Goal: Browse casually: Explore the website without a specific task or goal

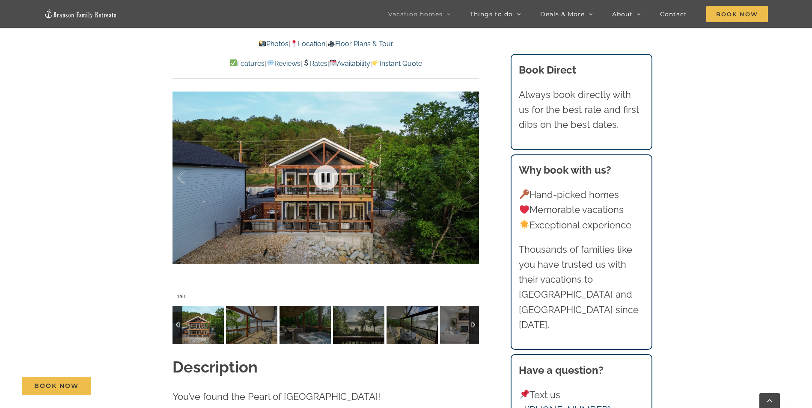
scroll to position [770, 0]
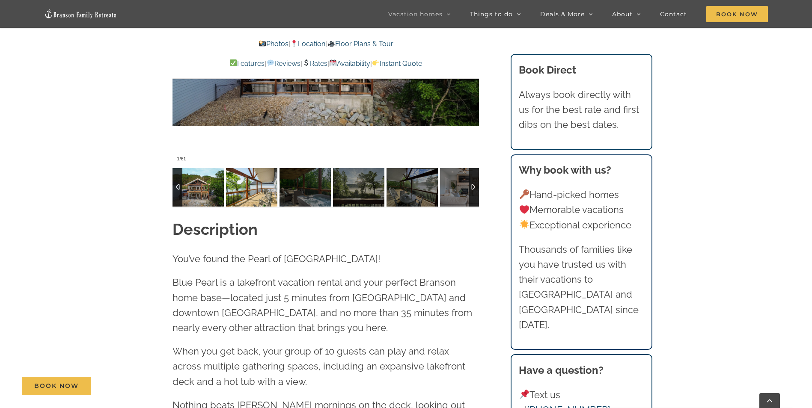
click at [249, 190] on img at bounding box center [251, 187] width 51 height 39
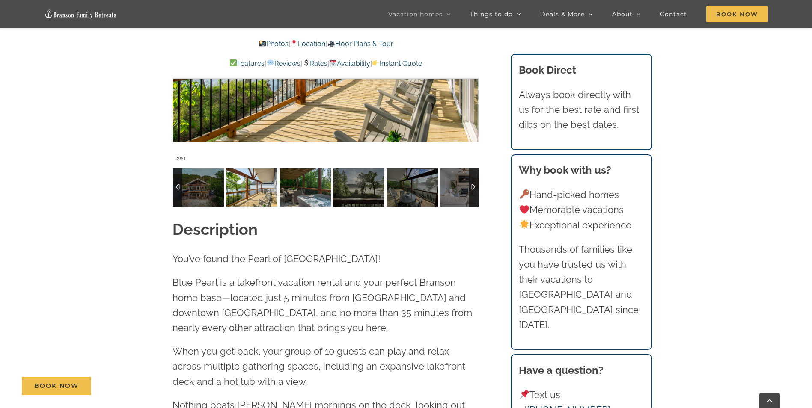
scroll to position [599, 0]
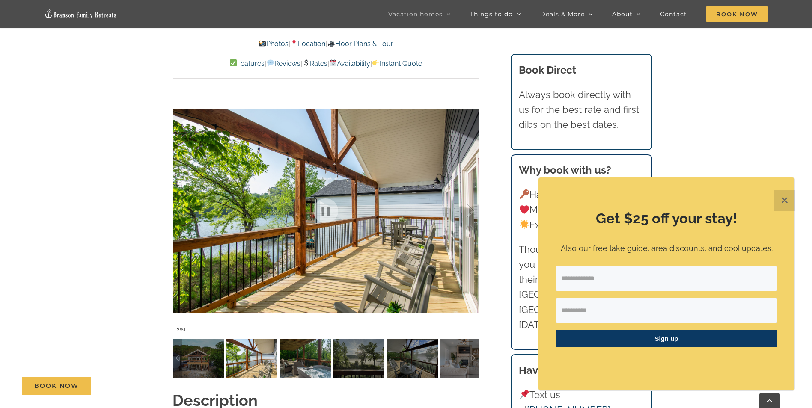
click at [314, 354] on img at bounding box center [305, 358] width 51 height 39
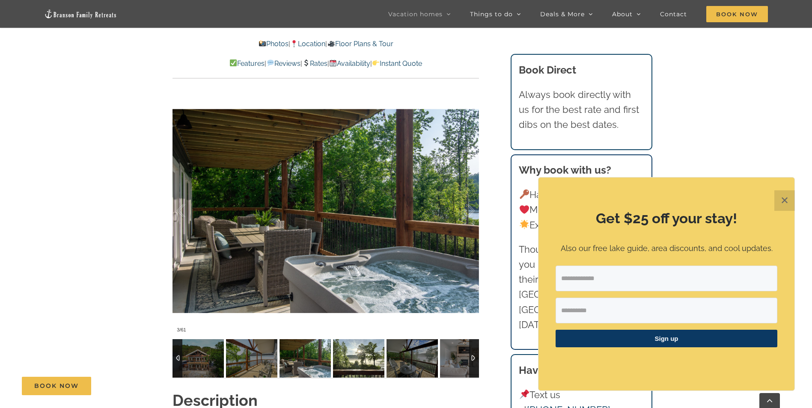
click at [356, 360] on img at bounding box center [358, 358] width 51 height 39
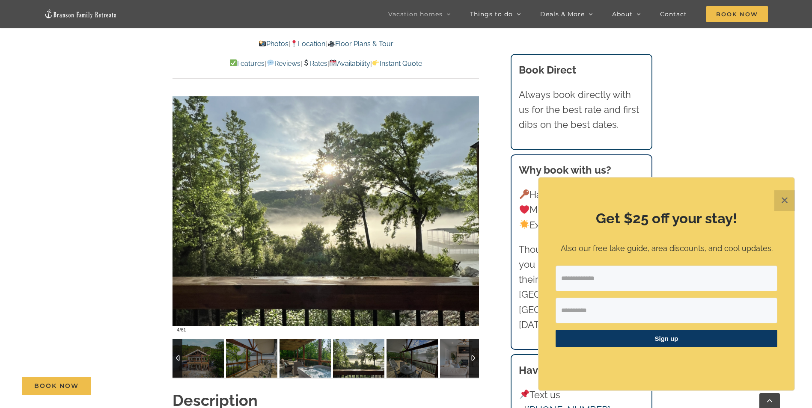
click at [315, 357] on img at bounding box center [305, 358] width 51 height 39
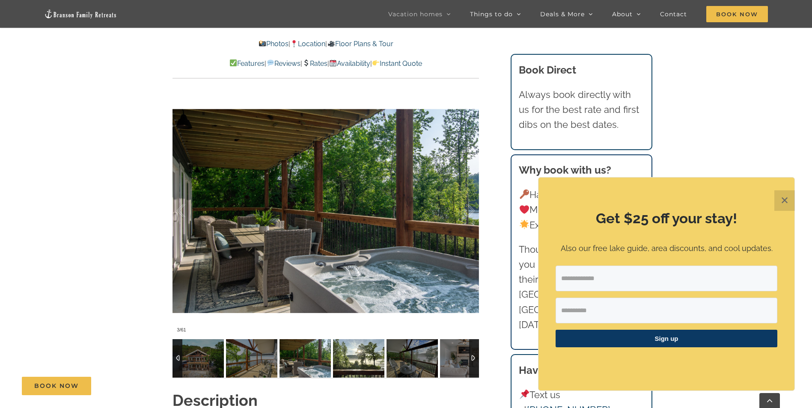
click at [358, 360] on img at bounding box center [358, 358] width 51 height 39
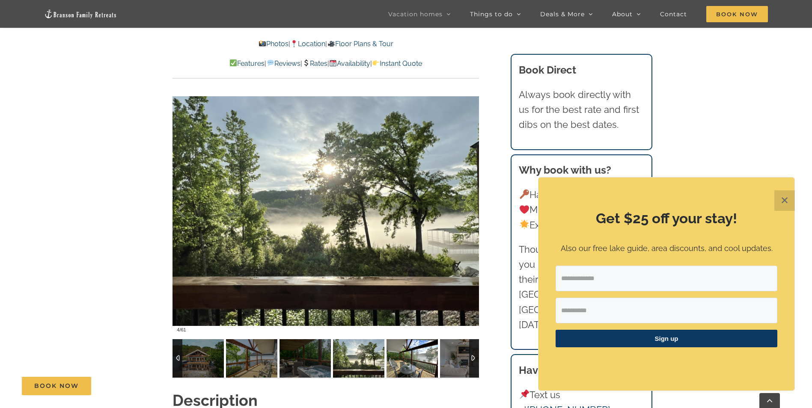
click at [409, 360] on img at bounding box center [412, 358] width 51 height 39
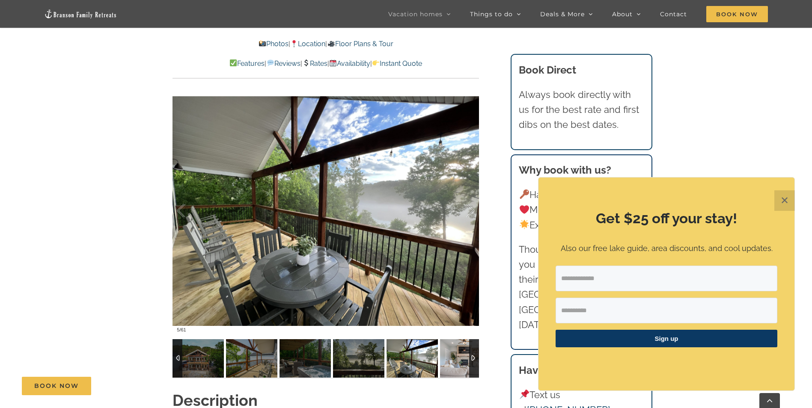
click at [458, 360] on img at bounding box center [465, 358] width 51 height 39
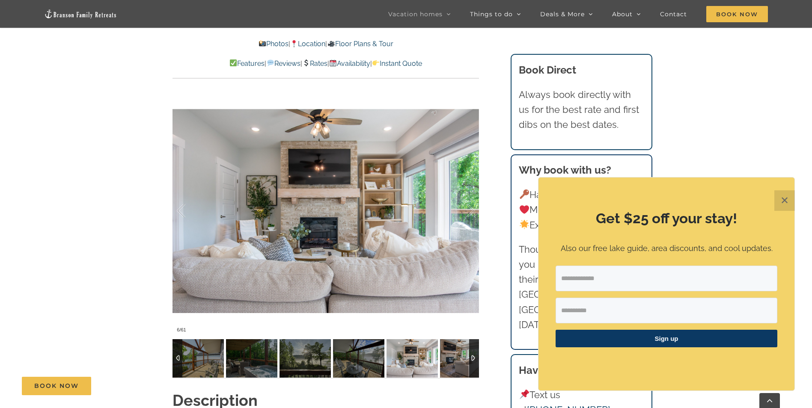
click at [463, 359] on img at bounding box center [465, 358] width 51 height 39
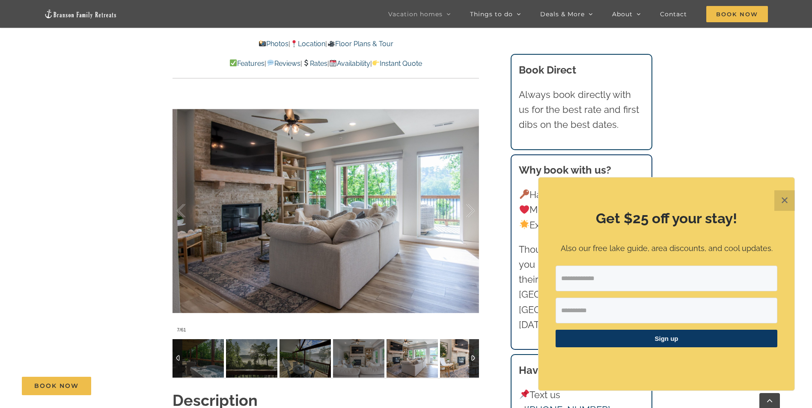
click at [450, 360] on img at bounding box center [465, 358] width 51 height 39
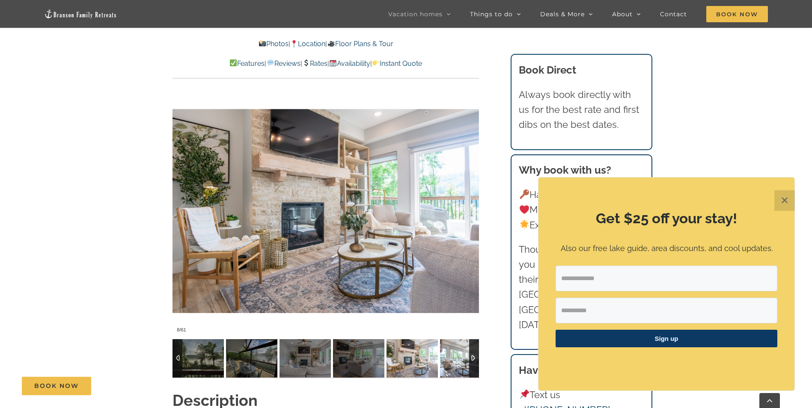
click at [450, 360] on img at bounding box center [465, 358] width 51 height 39
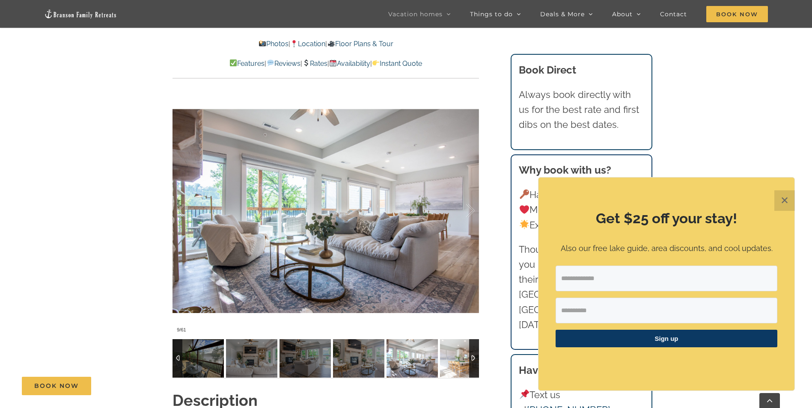
click at [449, 355] on img at bounding box center [465, 358] width 51 height 39
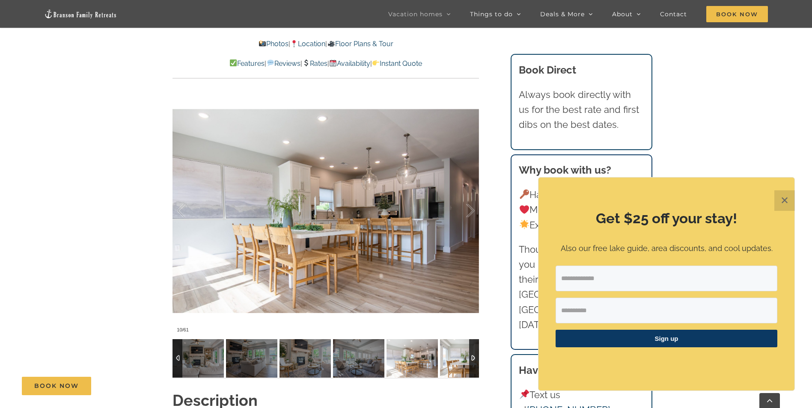
click at [449, 352] on img at bounding box center [465, 358] width 51 height 39
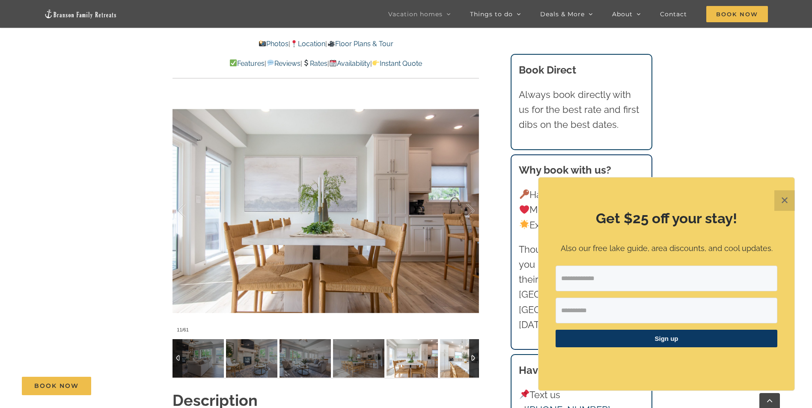
click at [449, 352] on img at bounding box center [465, 358] width 51 height 39
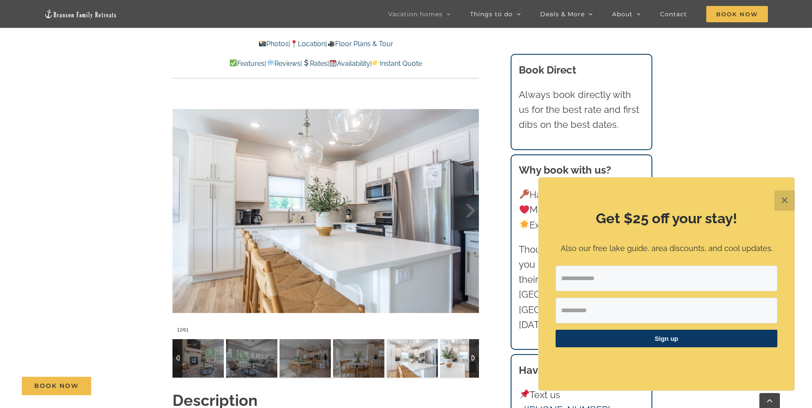
click at [449, 352] on img at bounding box center [465, 358] width 51 height 39
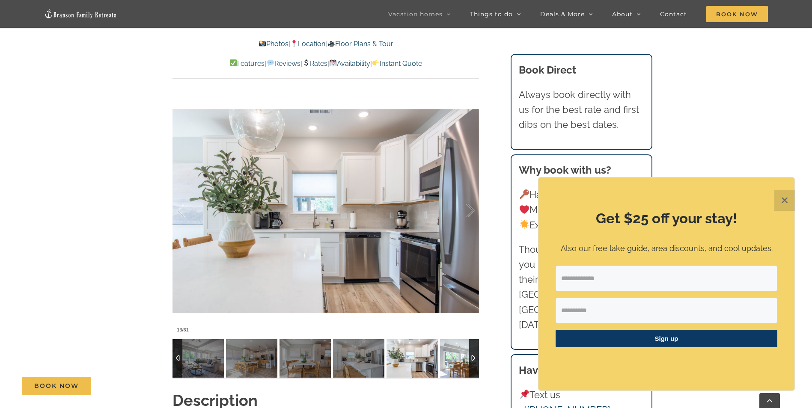
click at [449, 352] on img at bounding box center [465, 358] width 51 height 39
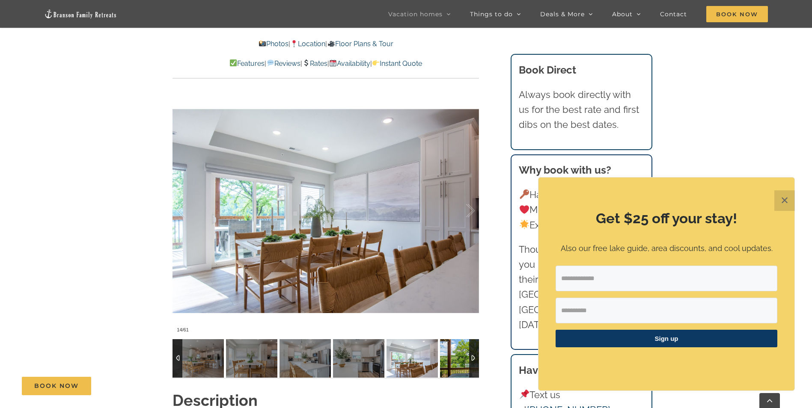
click at [450, 350] on img at bounding box center [465, 358] width 51 height 39
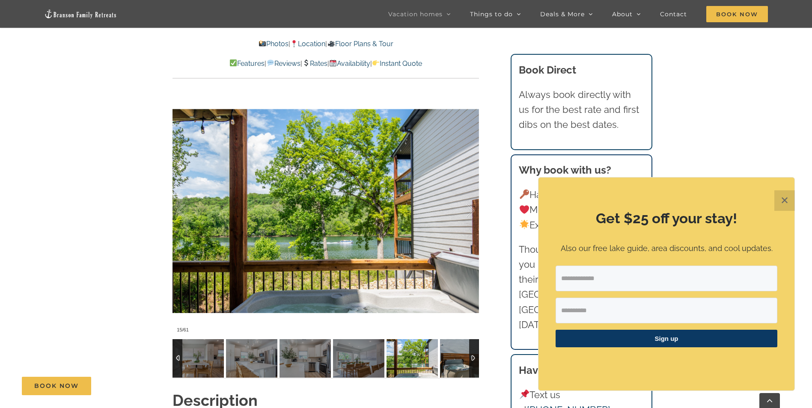
click at [450, 350] on img at bounding box center [465, 358] width 51 height 39
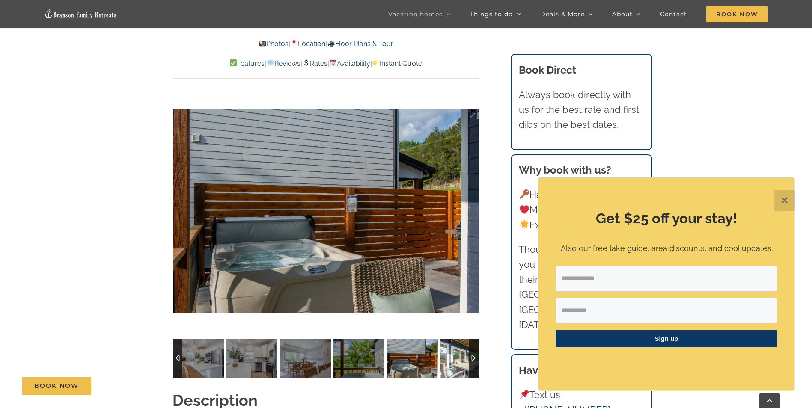
click at [453, 350] on img at bounding box center [465, 358] width 51 height 39
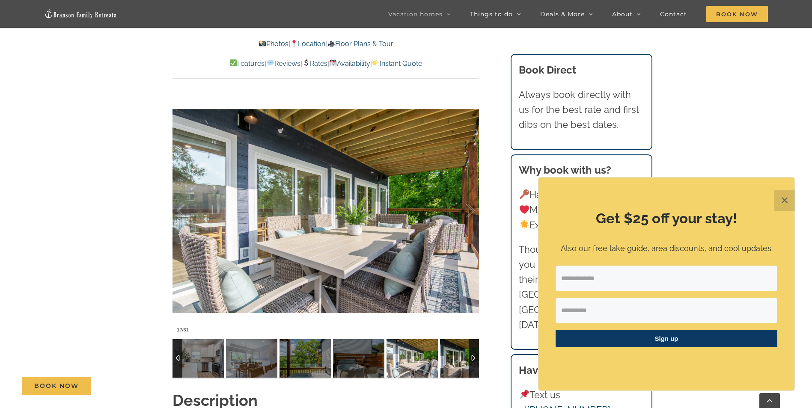
click at [453, 351] on img at bounding box center [465, 358] width 51 height 39
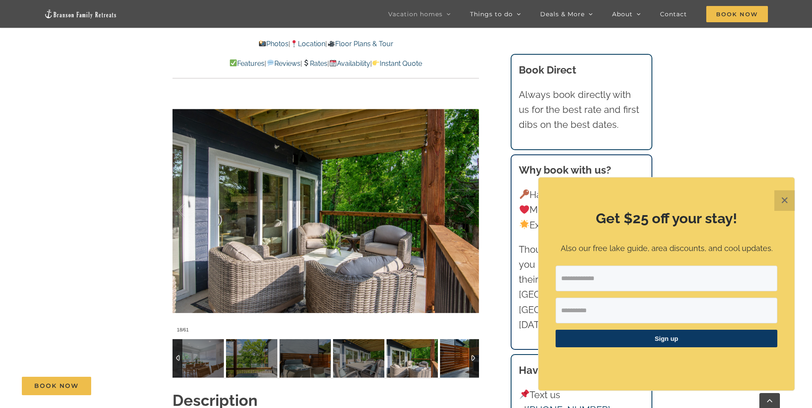
click at [453, 351] on img at bounding box center [465, 358] width 51 height 39
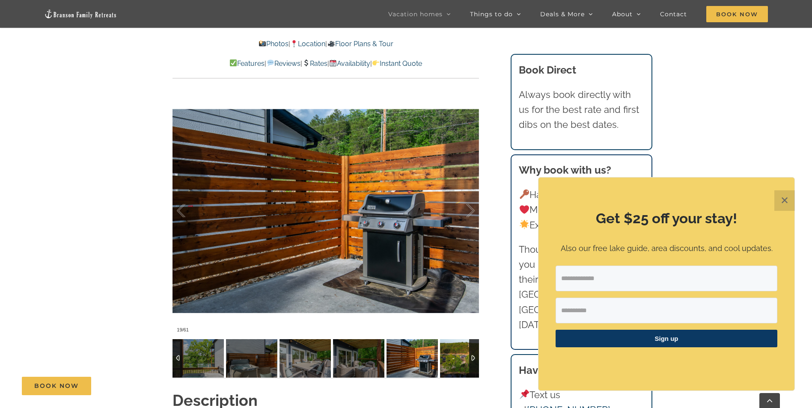
click at [453, 351] on img at bounding box center [465, 358] width 51 height 39
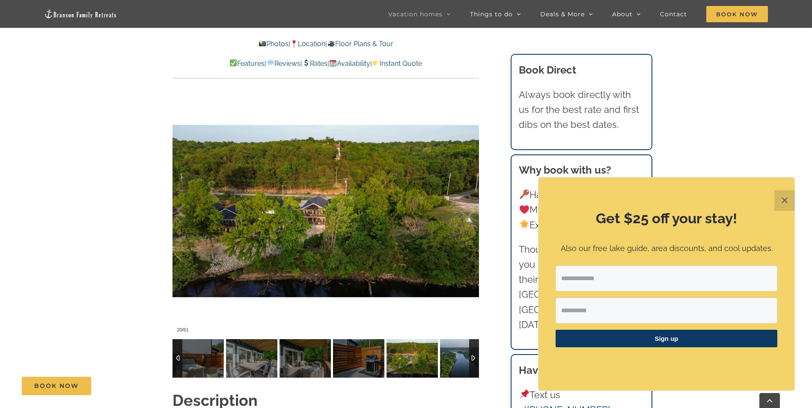
click at [453, 351] on img at bounding box center [465, 358] width 51 height 39
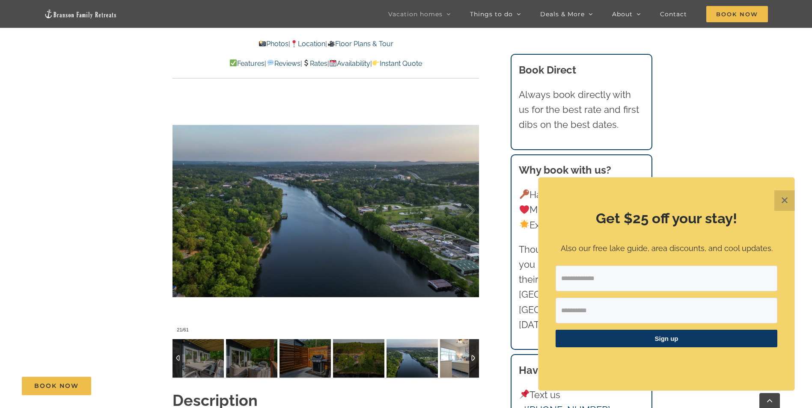
click at [453, 351] on img at bounding box center [465, 358] width 51 height 39
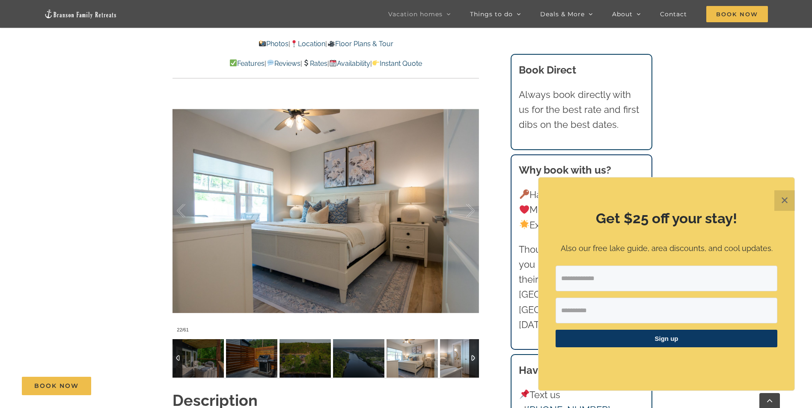
click at [453, 351] on img at bounding box center [465, 358] width 51 height 39
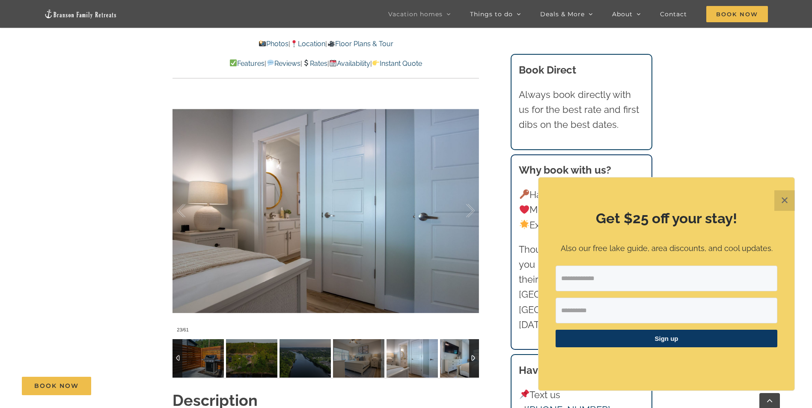
click at [453, 351] on img at bounding box center [465, 358] width 51 height 39
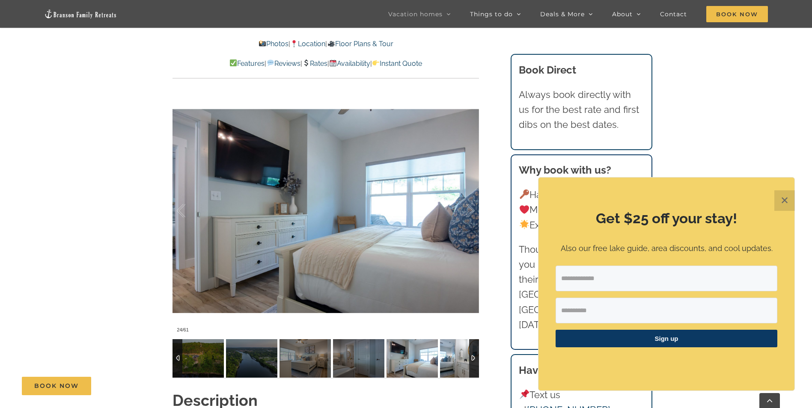
click at [453, 351] on img at bounding box center [465, 358] width 51 height 39
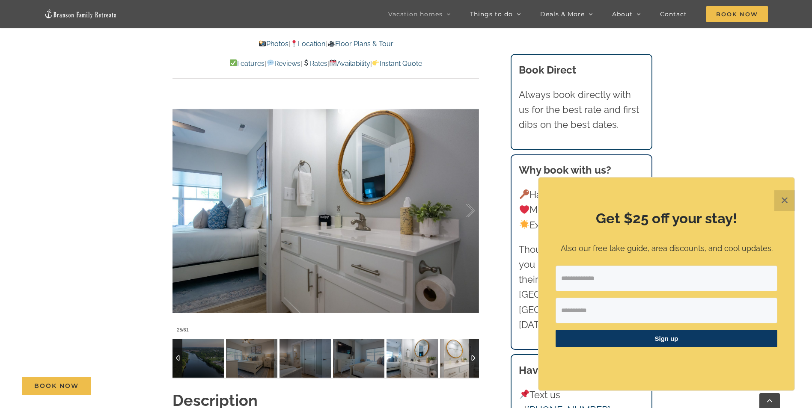
click at [453, 351] on img at bounding box center [465, 358] width 51 height 39
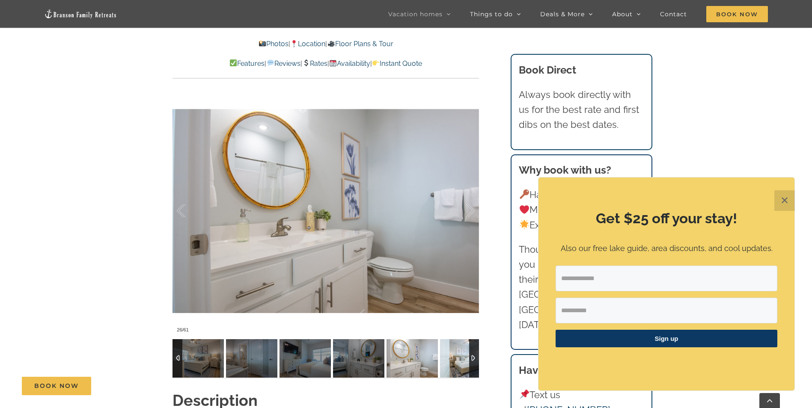
click at [453, 351] on img at bounding box center [465, 358] width 51 height 39
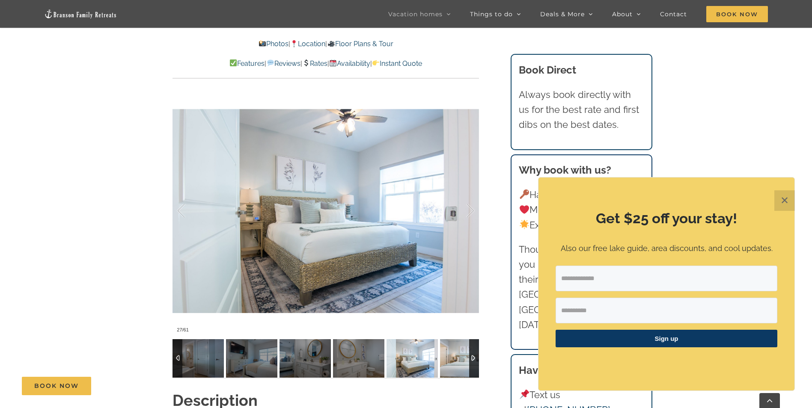
click at [453, 351] on img at bounding box center [465, 358] width 51 height 39
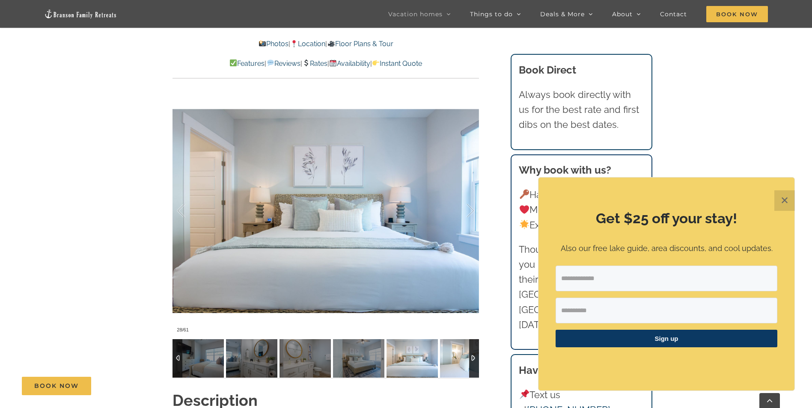
click at [453, 351] on img at bounding box center [465, 358] width 51 height 39
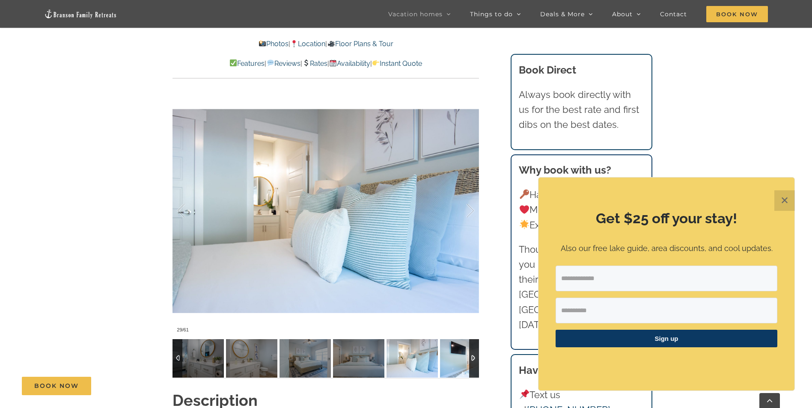
click at [453, 351] on img at bounding box center [465, 358] width 51 height 39
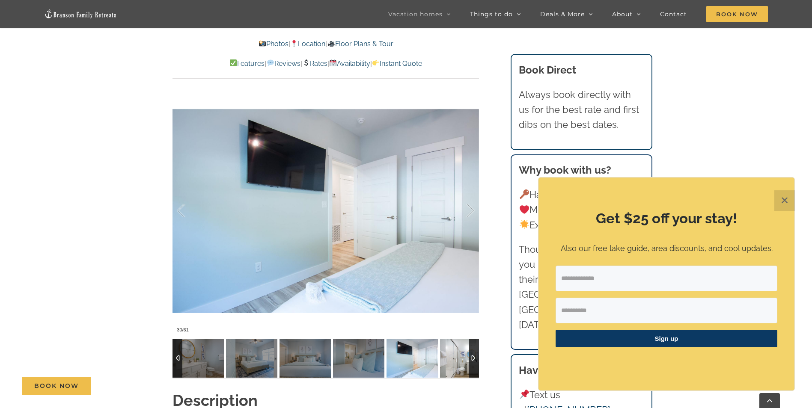
click at [453, 351] on img at bounding box center [465, 358] width 51 height 39
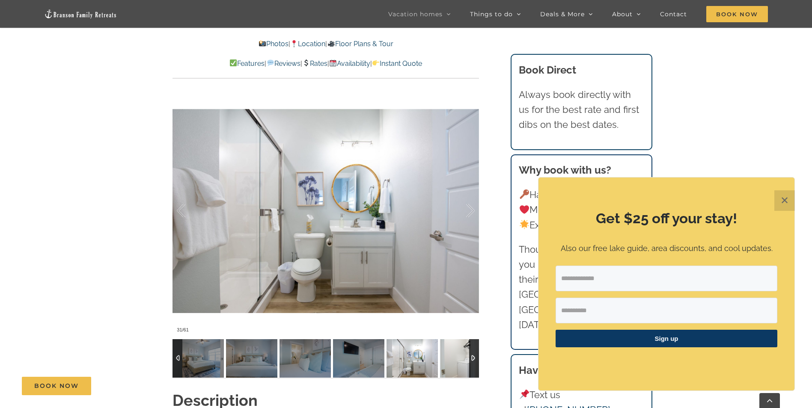
click at [453, 351] on img at bounding box center [465, 358] width 51 height 39
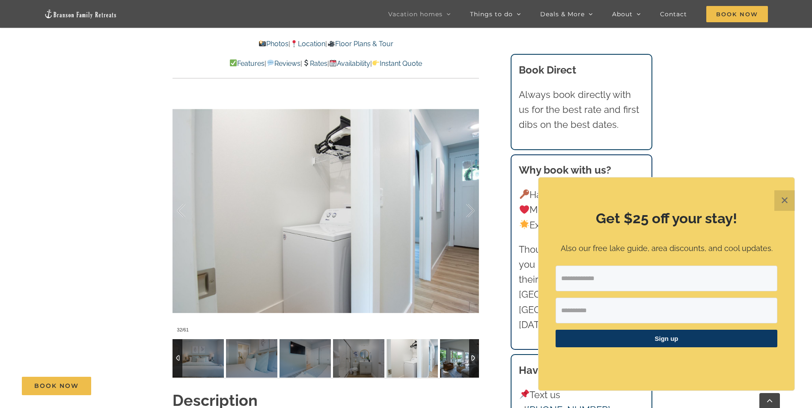
click at [453, 351] on img at bounding box center [465, 358] width 51 height 39
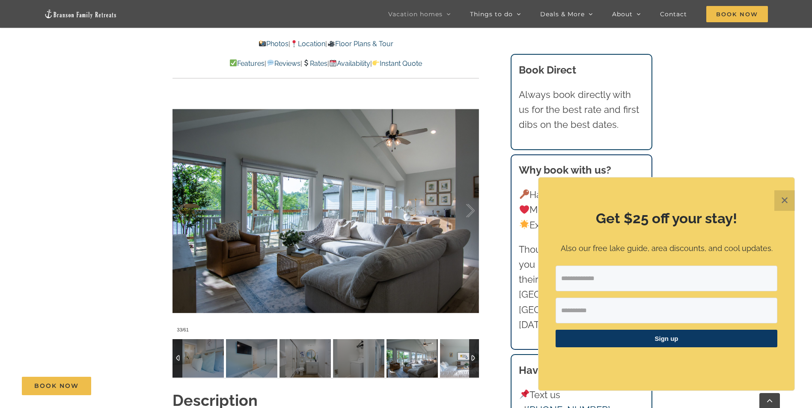
click at [453, 351] on img at bounding box center [465, 358] width 51 height 39
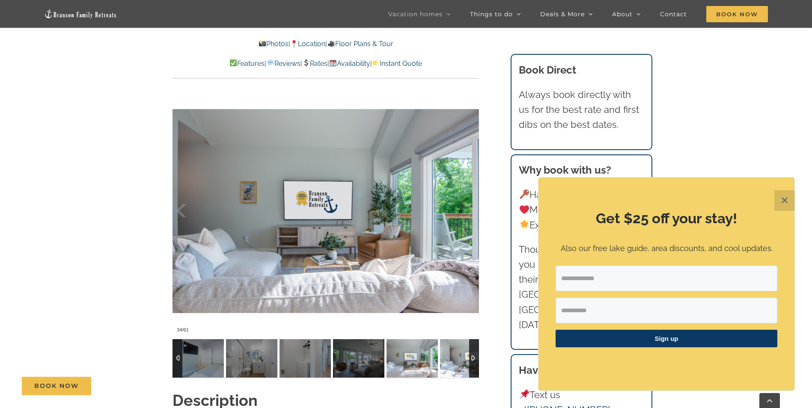
click at [453, 351] on img at bounding box center [465, 358] width 51 height 39
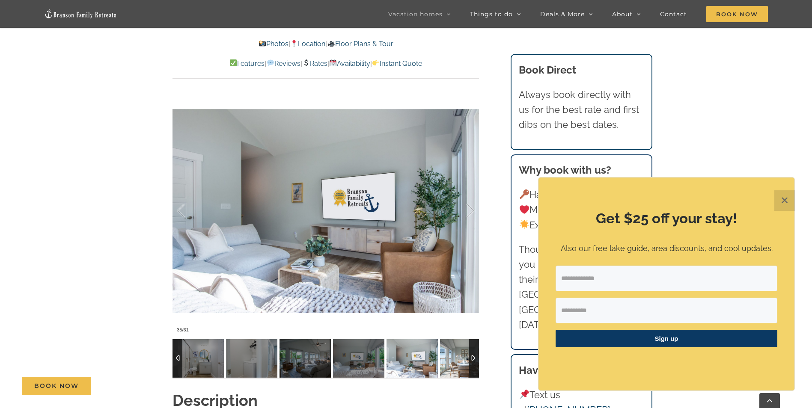
click at [453, 351] on img at bounding box center [465, 358] width 51 height 39
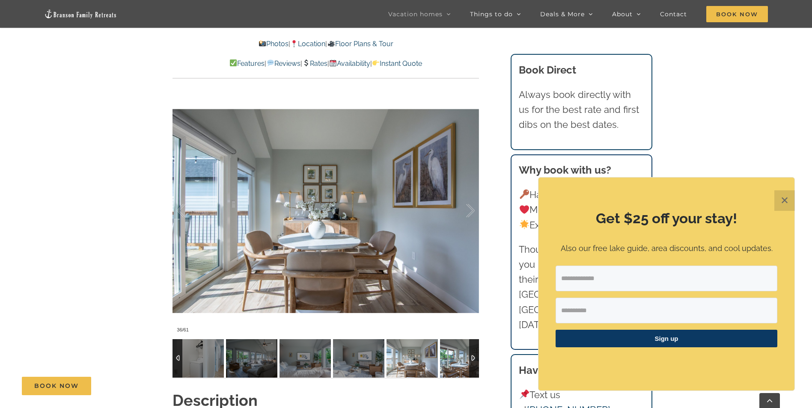
click at [453, 351] on img at bounding box center [465, 358] width 51 height 39
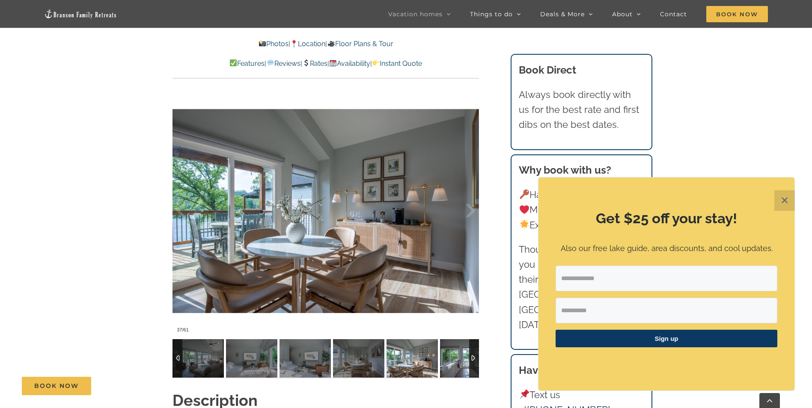
click at [453, 351] on img at bounding box center [465, 358] width 51 height 39
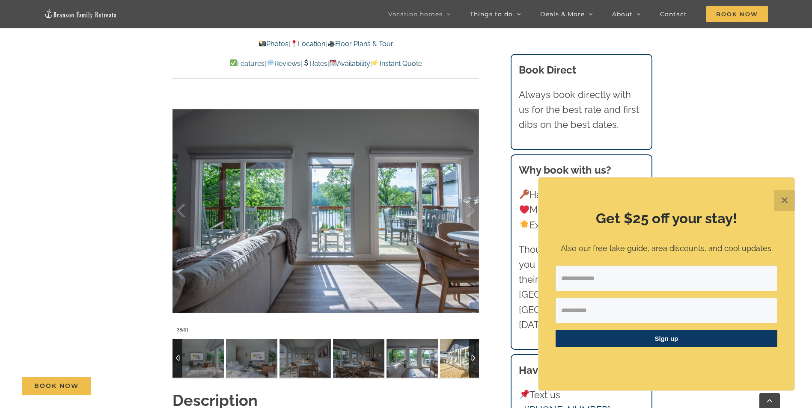
click at [453, 351] on img at bounding box center [465, 358] width 51 height 39
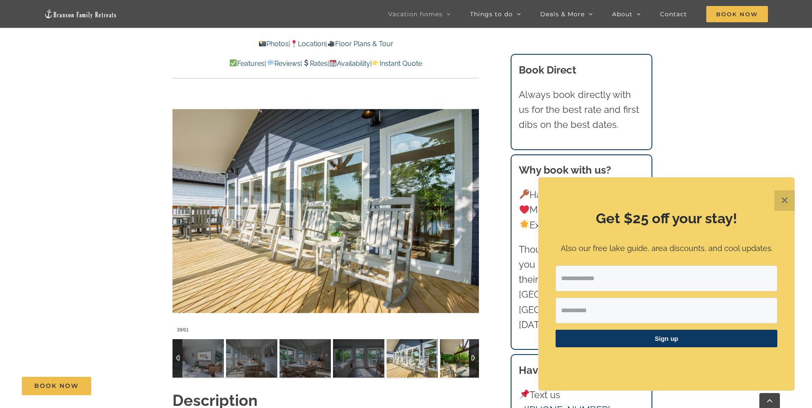
click at [453, 351] on img at bounding box center [465, 358] width 51 height 39
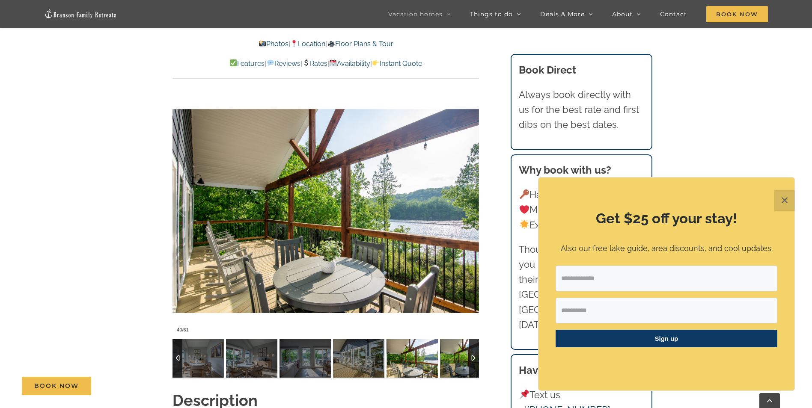
click at [453, 351] on img at bounding box center [465, 358] width 51 height 39
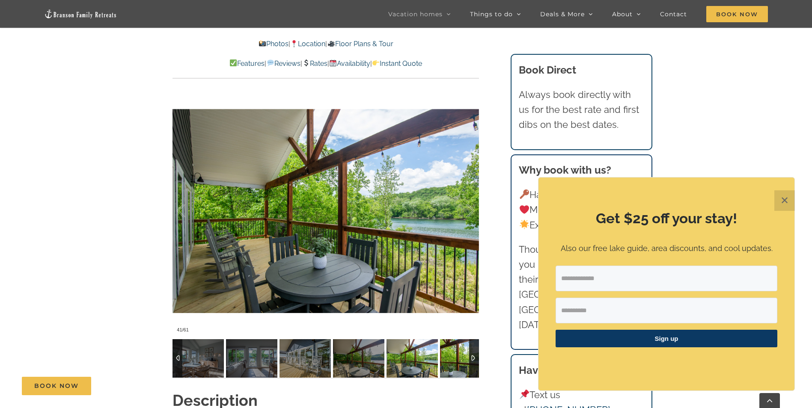
click at [453, 351] on img at bounding box center [465, 358] width 51 height 39
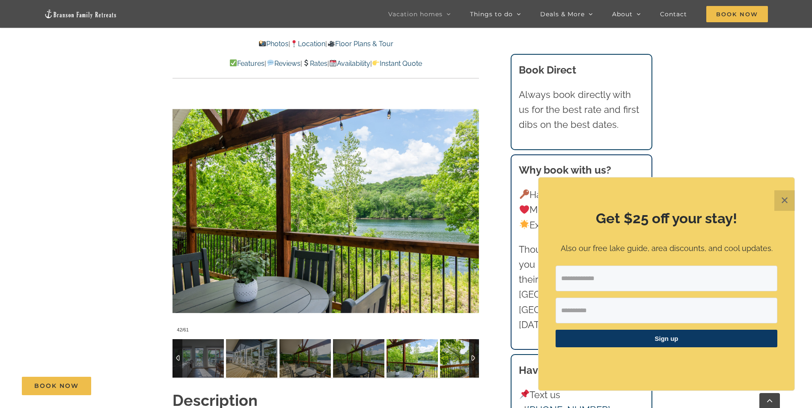
click at [453, 351] on img at bounding box center [465, 358] width 51 height 39
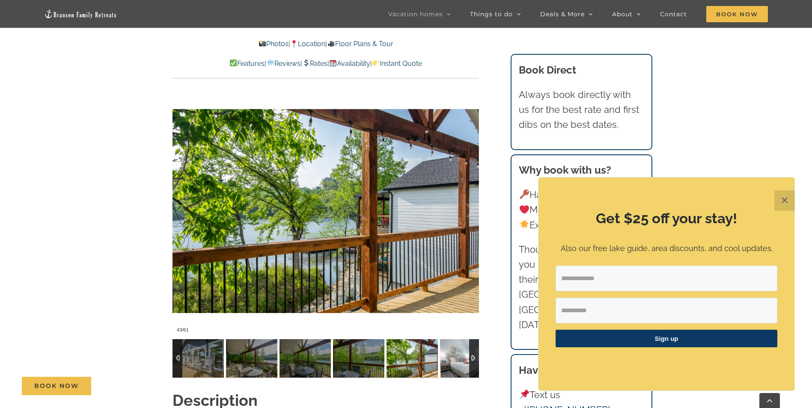
click at [453, 351] on img at bounding box center [465, 358] width 51 height 39
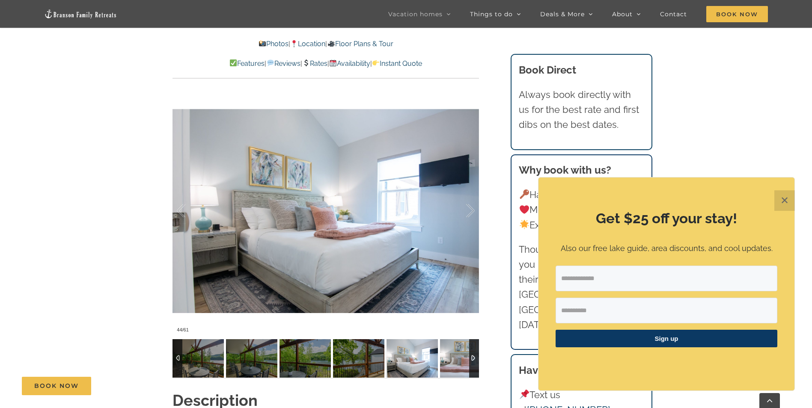
click at [453, 351] on img at bounding box center [465, 358] width 51 height 39
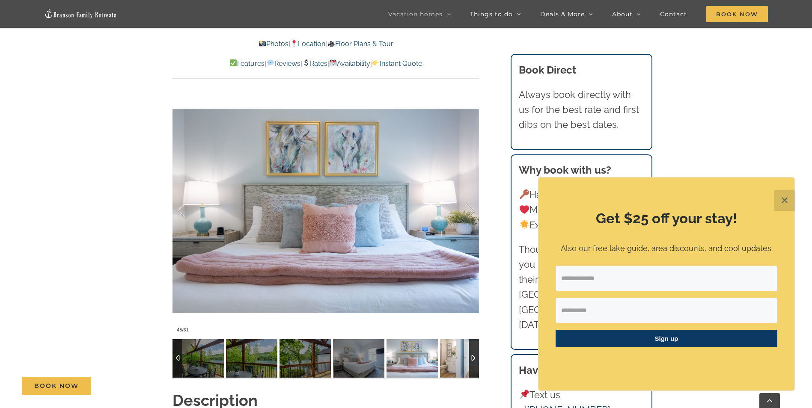
click at [453, 351] on img at bounding box center [465, 358] width 51 height 39
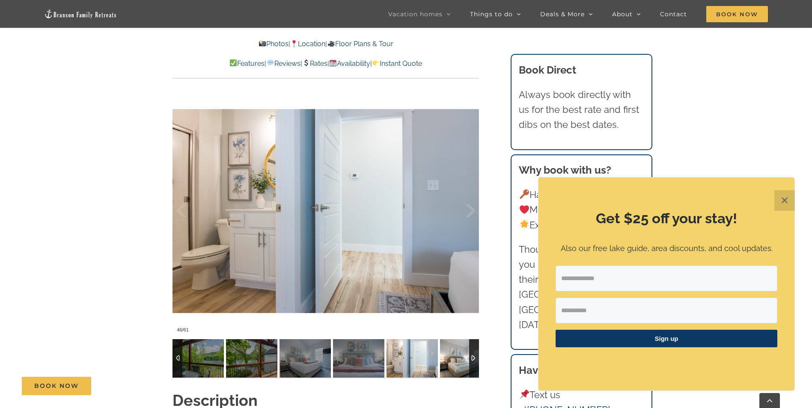
click at [448, 355] on img at bounding box center [465, 358] width 51 height 39
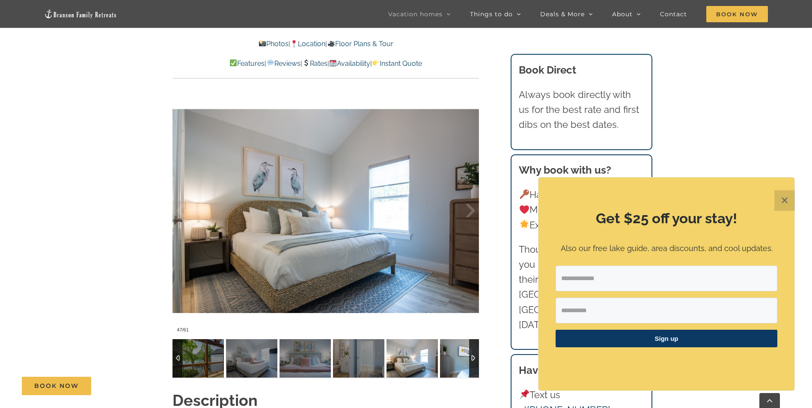
click at [447, 353] on img at bounding box center [465, 358] width 51 height 39
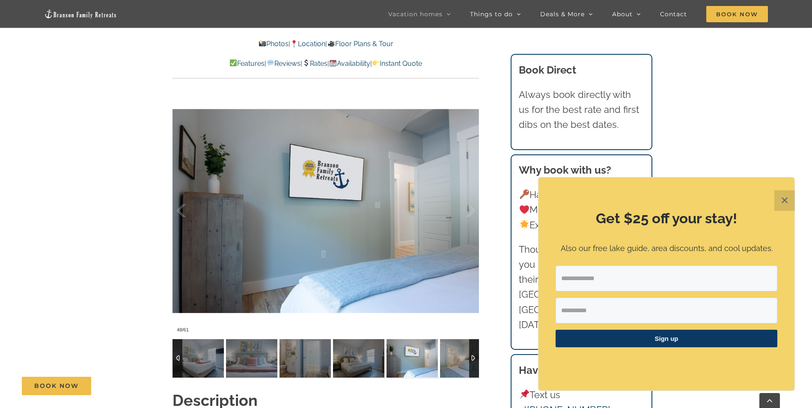
click at [449, 354] on img at bounding box center [465, 358] width 51 height 39
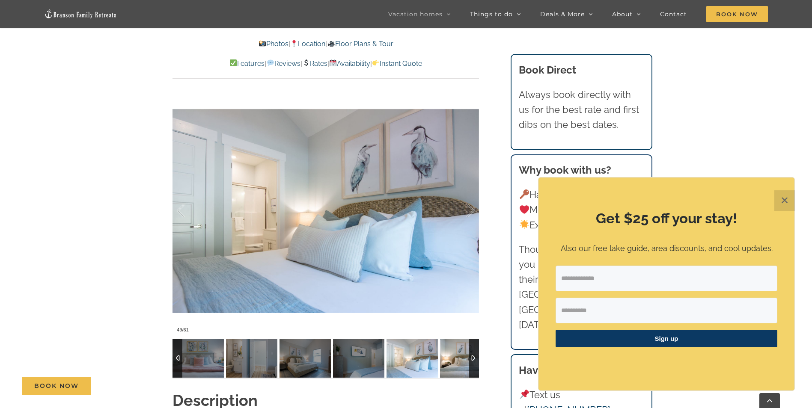
click at [448, 355] on img at bounding box center [465, 358] width 51 height 39
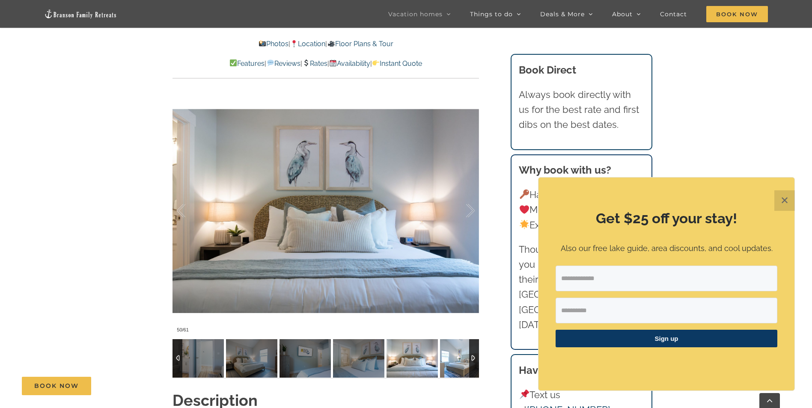
click at [448, 355] on img at bounding box center [465, 358] width 51 height 39
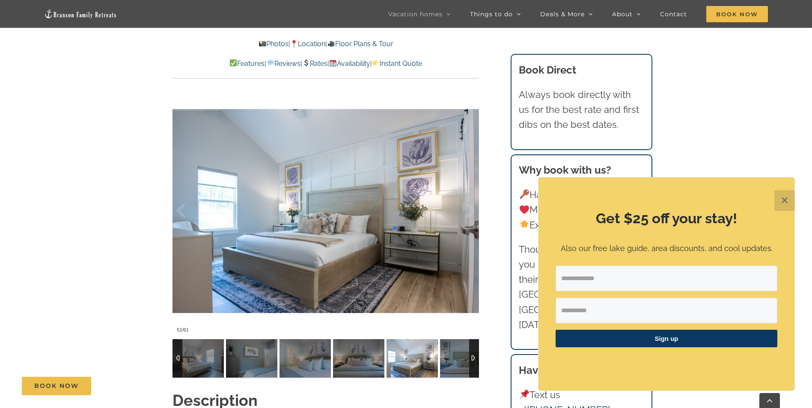
click at [438, 356] on img at bounding box center [412, 358] width 51 height 39
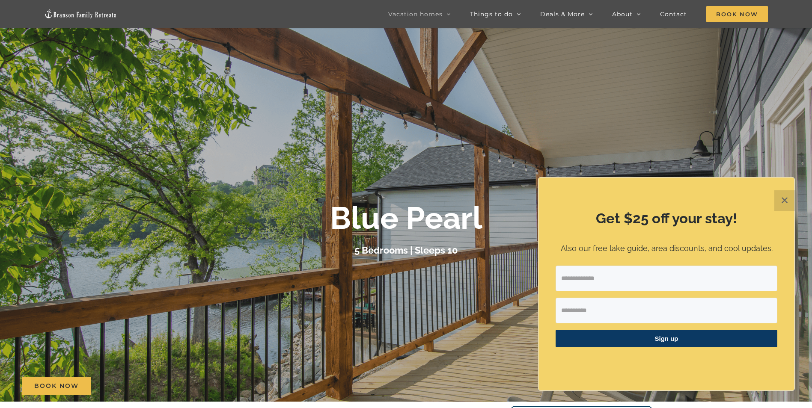
scroll to position [0, 0]
